Goal: Go to known website: Access a specific website the user already knows

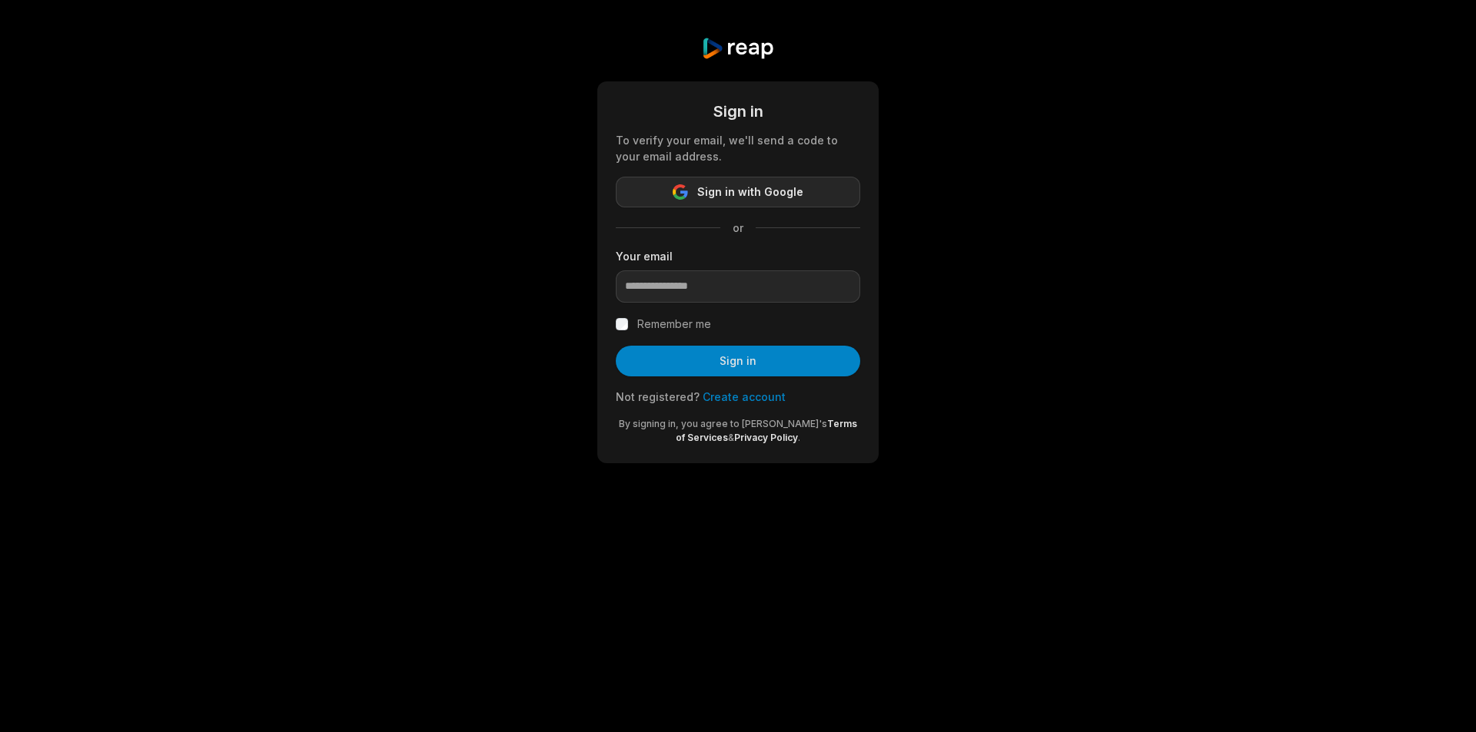
click at [749, 193] on span "Sign in with Google" at bounding box center [750, 192] width 106 height 18
